Goal: Task Accomplishment & Management: Manage account settings

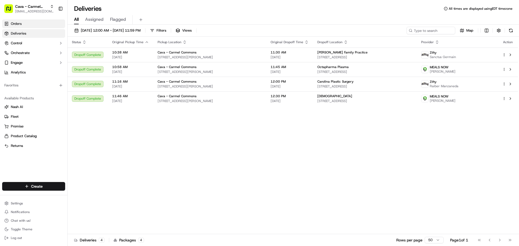
click at [27, 25] on link "Orders" at bounding box center [33, 23] width 63 height 9
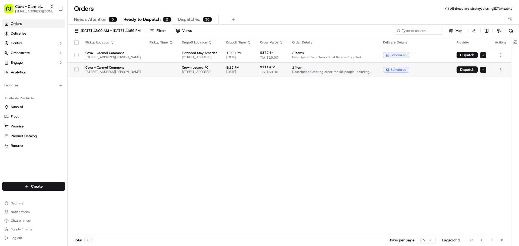
click at [75, 69] on button "button" at bounding box center [76, 70] width 4 height 4
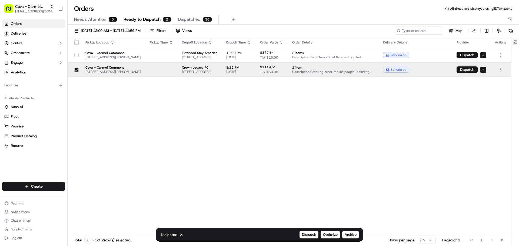
click at [74, 43] on button "button" at bounding box center [76, 42] width 4 height 4
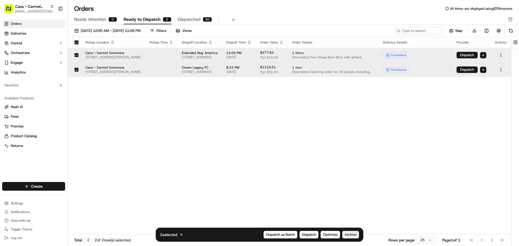
click at [355, 234] on span "Archive" at bounding box center [351, 235] width 12 height 5
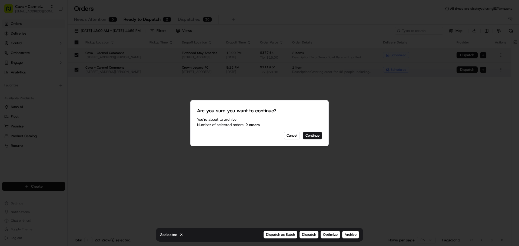
click at [316, 140] on div "Are you sure you want to continue? You're about to Archive Number of selected o…" at bounding box center [259, 123] width 138 height 46
click at [316, 138] on button "Continue" at bounding box center [312, 136] width 19 height 8
